Goal: Find specific page/section: Find specific page/section

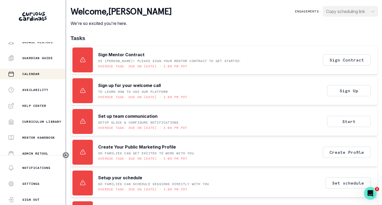
scroll to position [120, 0]
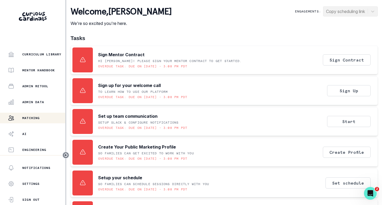
click at [37, 119] on p "Matching" at bounding box center [30, 118] width 17 height 4
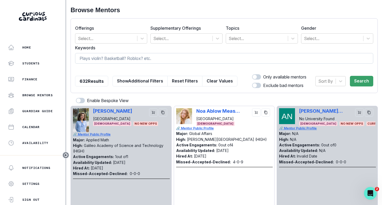
click at [110, 57] on input at bounding box center [224, 58] width 298 height 11
type input "saba"
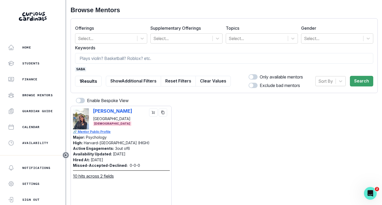
click at [106, 131] on p "🔗 Mentor Public Profile" at bounding box center [121, 131] width 97 height 5
